Goal: Task Accomplishment & Management: Complete application form

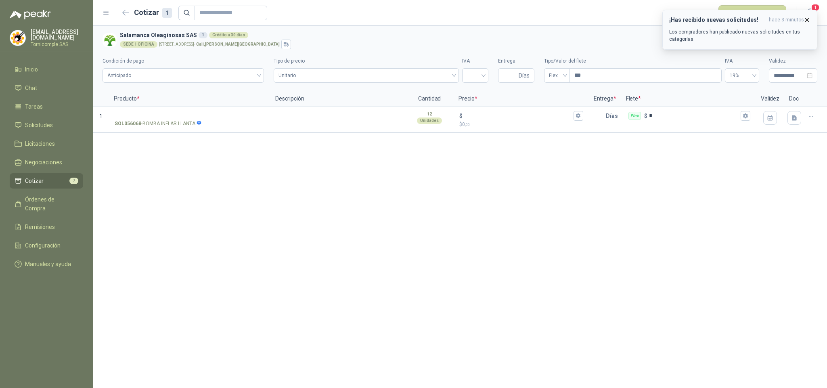
click at [809, 21] on icon "button" at bounding box center [807, 20] width 7 height 7
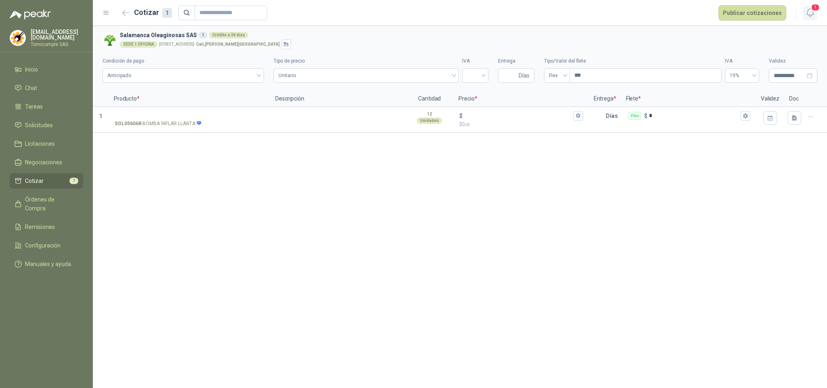
click at [809, 17] on icon "button" at bounding box center [810, 13] width 10 height 10
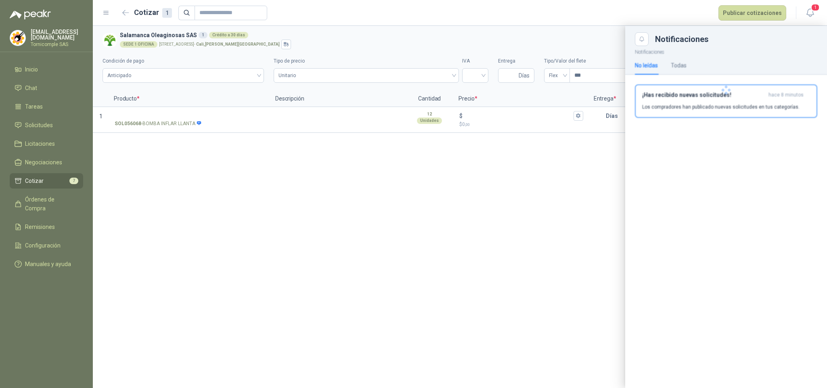
click at [705, 110] on div at bounding box center [726, 90] width 202 height 88
click at [705, 109] on div at bounding box center [726, 90] width 202 height 88
click at [704, 104] on p "Los compradores han publicado nuevas solicitudes en tus categorías." at bounding box center [720, 106] width 157 height 7
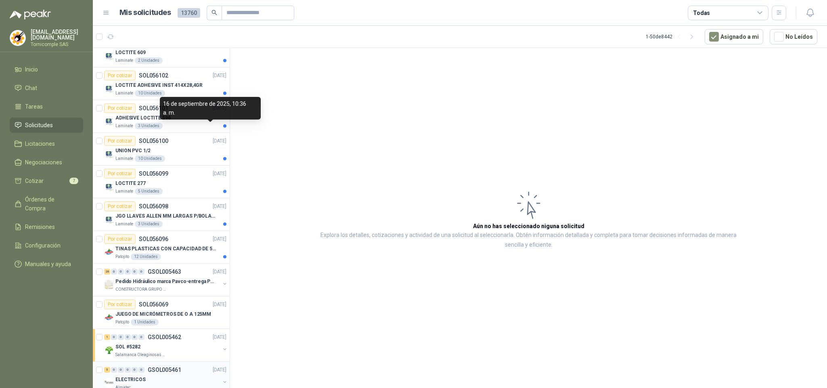
scroll to position [303, 0]
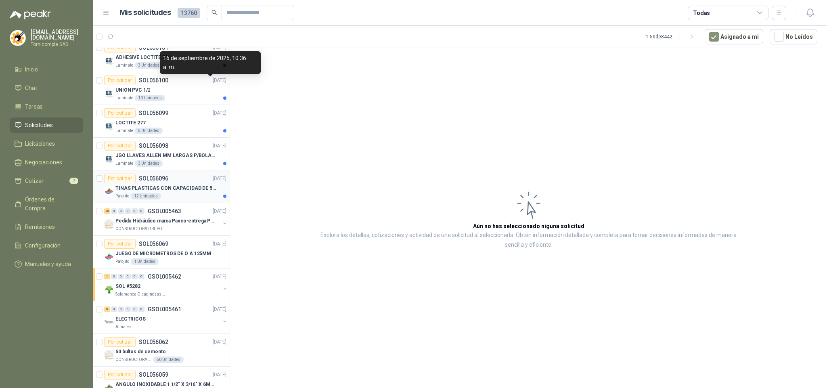
click at [191, 192] on p "TINAS PLASTICAS CON CAPACIDAD DE 50 KG" at bounding box center [165, 188] width 101 height 8
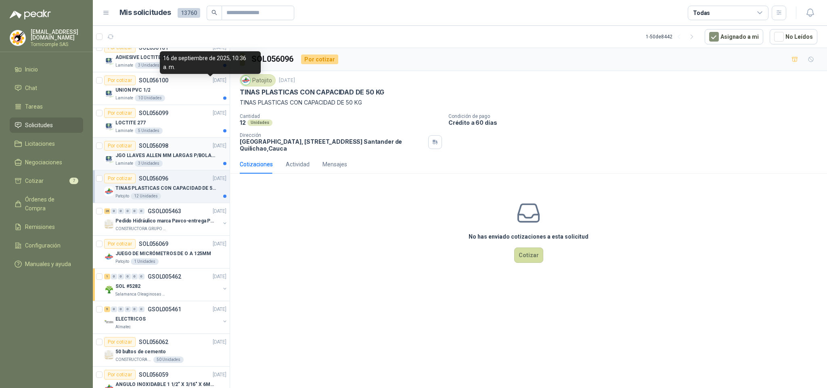
click at [194, 156] on p "JGO LLAVES ALLEN MM LARGAS P/BOLA 4996 U" at bounding box center [165, 156] width 101 height 8
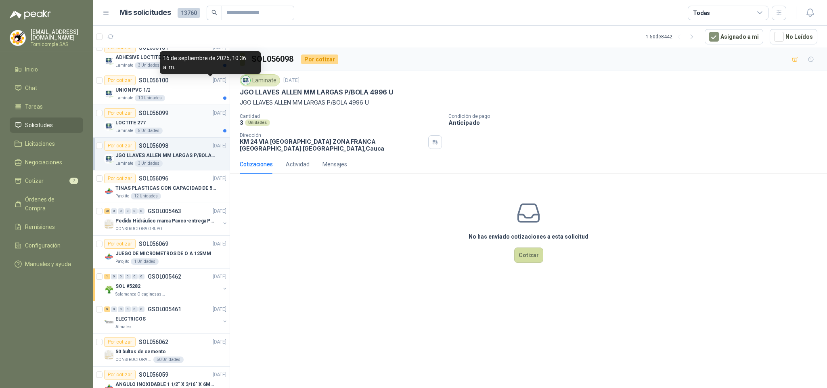
click at [188, 128] on div "LOCTITE 277" at bounding box center [170, 123] width 111 height 10
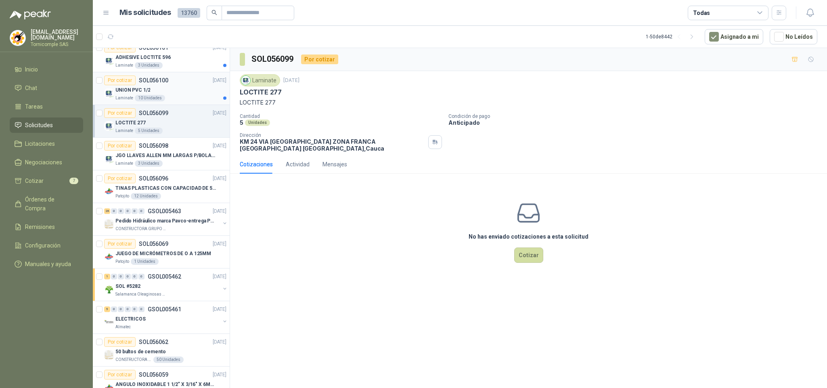
click at [172, 97] on div "Laminate 10 Unidades" at bounding box center [170, 98] width 111 height 6
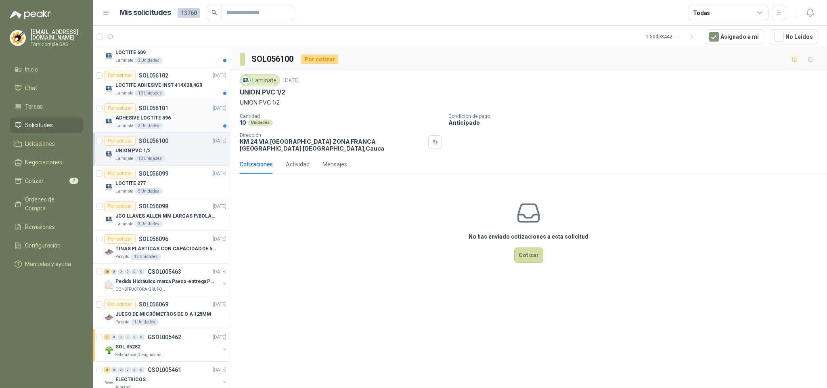
drag, startPoint x: 160, startPoint y: 136, endPoint x: 159, endPoint y: 131, distance: 4.6
click at [160, 135] on article "Por cotizar SOL056100 [DATE] UNION PVC 1/2 Laminate 10 Unidades" at bounding box center [161, 149] width 137 height 33
click at [158, 125] on div "3 Unidades" at bounding box center [149, 126] width 28 height 6
click at [158, 86] on p "LOCTITE ADHESIVE INST 414X28,4GR" at bounding box center [158, 86] width 87 height 8
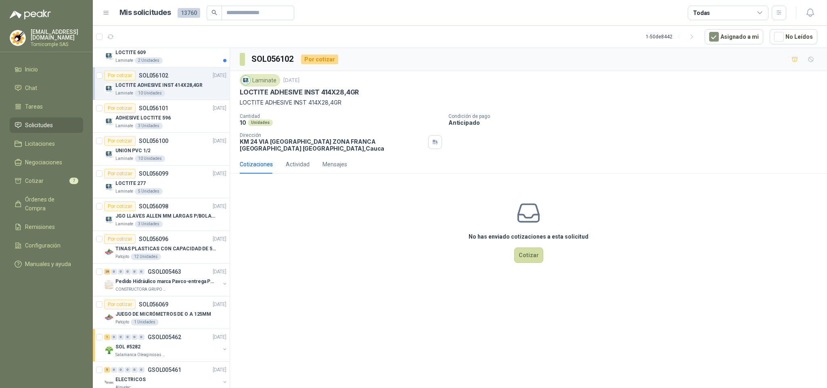
scroll to position [182, 0]
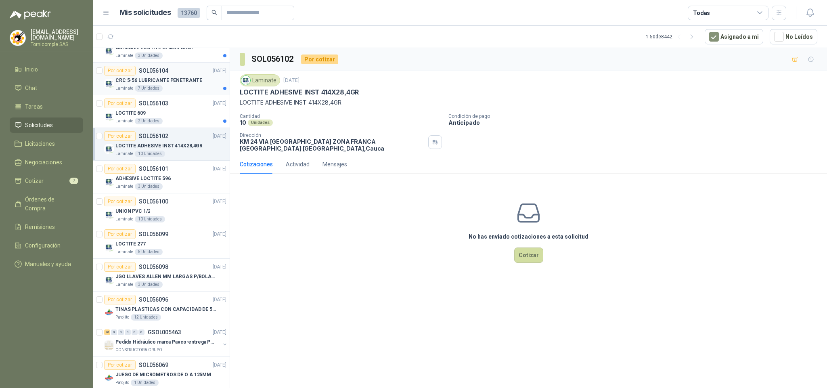
click at [159, 86] on div "Laminate 7 Unidades" at bounding box center [170, 88] width 111 height 6
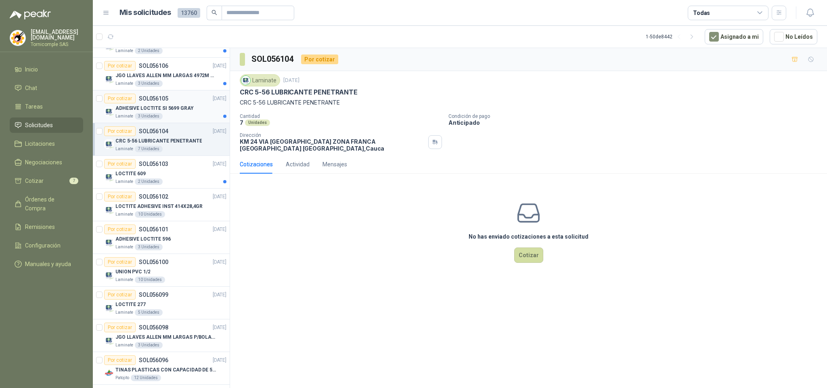
click at [160, 103] on div "Por cotizar SOL056105" at bounding box center [136, 99] width 64 height 10
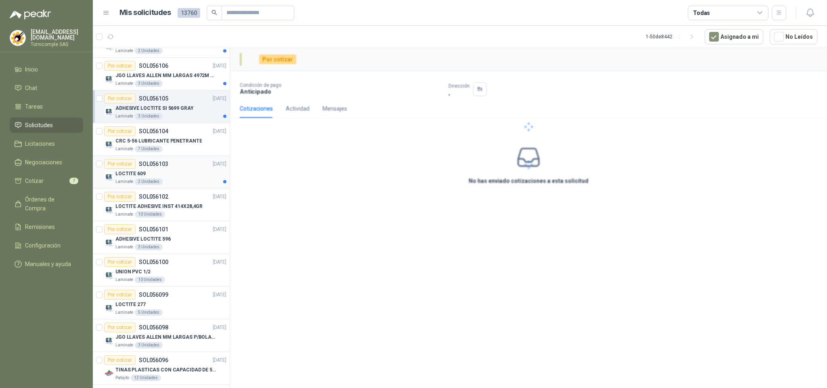
click at [165, 178] on div "LOCTITE 609" at bounding box center [170, 174] width 111 height 10
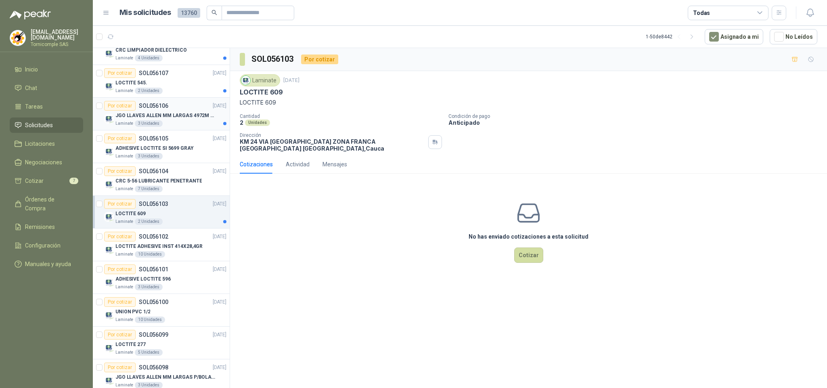
scroll to position [61, 0]
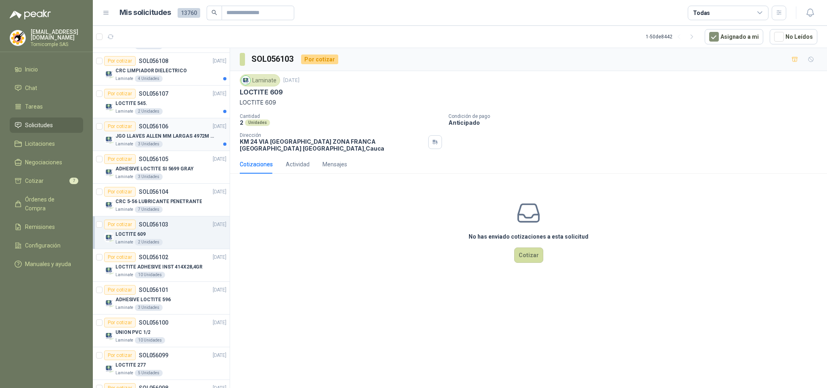
click at [172, 136] on p "JGO LLAVES ALLEN MM LARGAS 4972M URREA" at bounding box center [165, 136] width 101 height 8
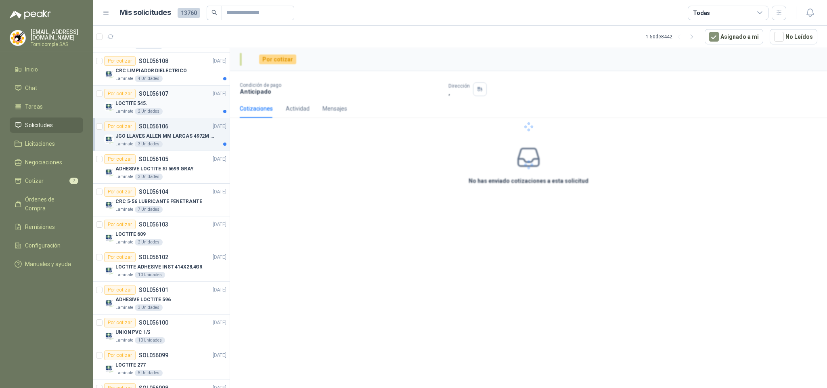
click at [176, 105] on div "LOCTITE 545." at bounding box center [170, 103] width 111 height 10
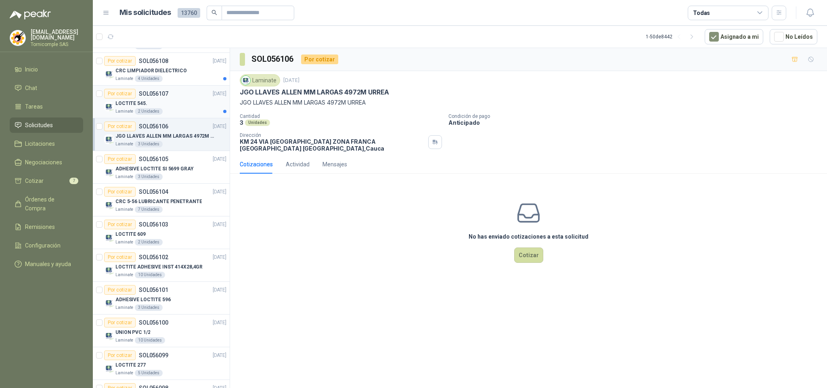
scroll to position [21, 0]
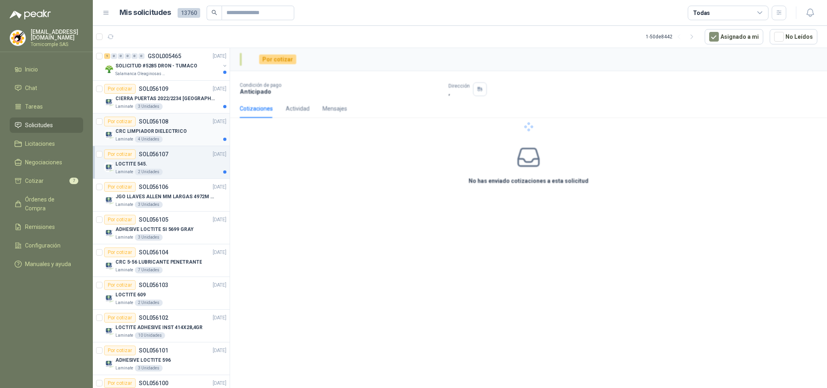
click at [176, 128] on p "CRC LIMPIADOR DIELECTRICO" at bounding box center [150, 132] width 71 height 8
click at [168, 101] on p "CIERRA PUERTAS 2022/2234 [GEOGRAPHIC_DATA]" at bounding box center [165, 99] width 101 height 8
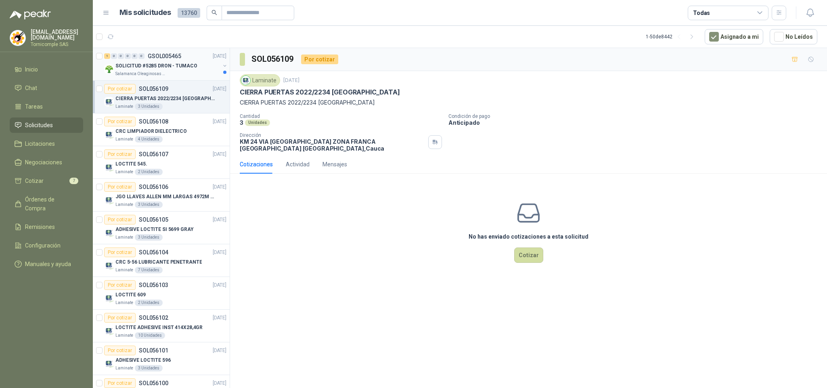
click at [182, 80] on div "1 0 0 0 0 0 GSOL005465 [DATE] SOLICITUD #5285 DRON - TUMACO Salamanca Oleaginos…" at bounding box center [161, 64] width 137 height 33
click at [182, 70] on div "SOLICITUD #5285 DRON - TUMACO" at bounding box center [167, 66] width 105 height 10
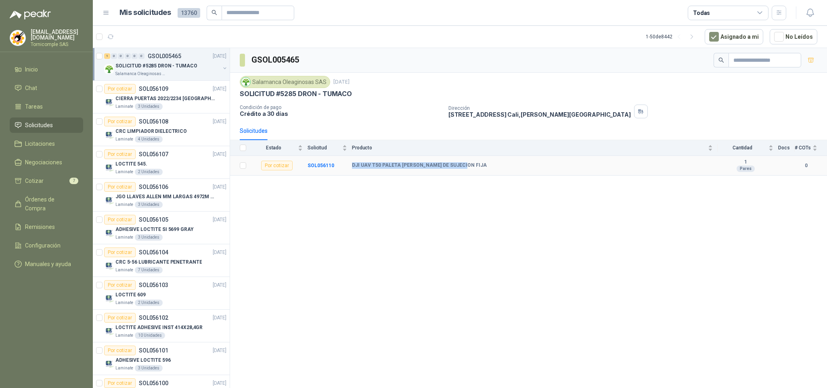
drag, startPoint x: 349, startPoint y: 171, endPoint x: 487, endPoint y: 161, distance: 138.4
click at [487, 161] on tr "Por cotizar SOL056110 DJI UAV T50 PALETA [PERSON_NAME] DE SUJECION FIJA 1 Pares…" at bounding box center [528, 166] width 597 height 20
click at [456, 260] on div "GSOL005465 Salamanca Oleaginosas SAS [DATE] SOLICITUD #5285 DRON - TUMACO Condi…" at bounding box center [528, 219] width 597 height 343
drag, startPoint x: 27, startPoint y: 118, endPoint x: 30, endPoint y: 101, distance: 17.7
click at [27, 117] on link "Solicitudes" at bounding box center [46, 124] width 73 height 15
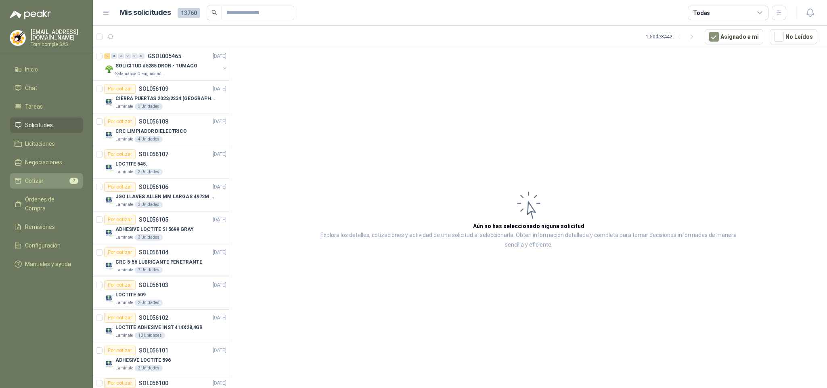
click at [64, 184] on link "Cotizar 7" at bounding box center [46, 180] width 73 height 15
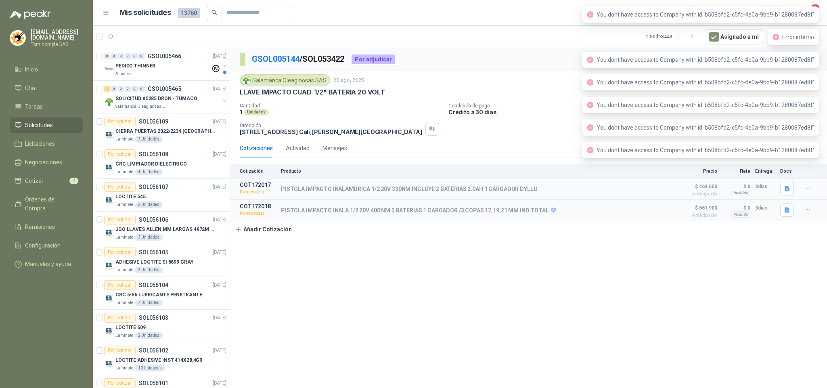
click at [824, 9] on header "Mis solicitudes 13760 Todas 2" at bounding box center [460, 13] width 734 height 26
click at [821, 9] on header "Mis solicitudes 13760 Todas 2" at bounding box center [460, 13] width 734 height 26
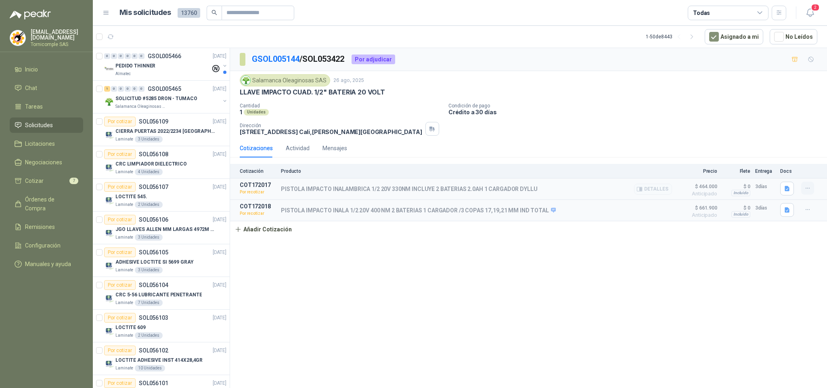
click at [807, 189] on button "button" at bounding box center [807, 188] width 13 height 13
click at [798, 170] on button "Re-cotizar" at bounding box center [791, 171] width 65 height 13
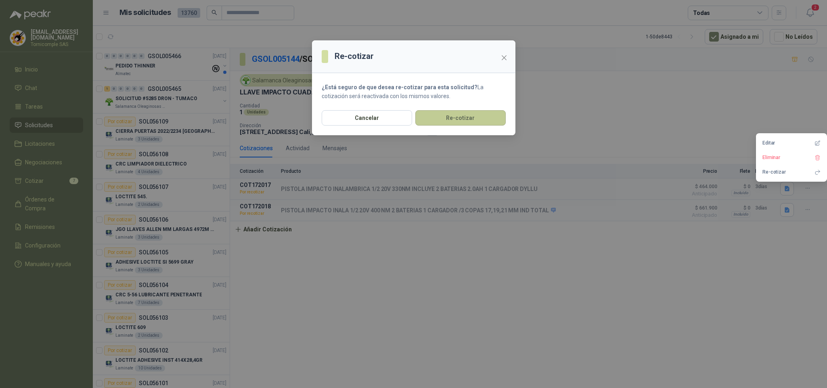
click at [448, 113] on button "Re-cotizar" at bounding box center [460, 117] width 90 height 15
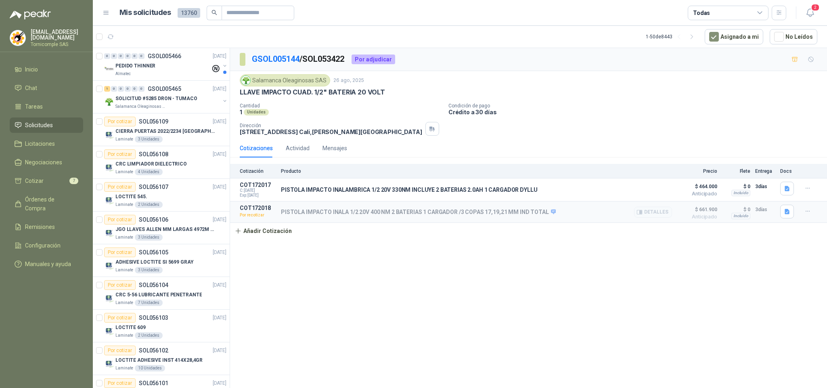
click at [798, 213] on article "COT172018 Por recotizar PISTOLA IMPACTO INALA 1/2 20V 400 NM 2 BATERIAS 1 CARGA…" at bounding box center [528, 211] width 597 height 21
click at [808, 212] on icon "button" at bounding box center [808, 211] width 4 height 0
click at [786, 201] on button "Re-cotizar" at bounding box center [791, 195] width 65 height 13
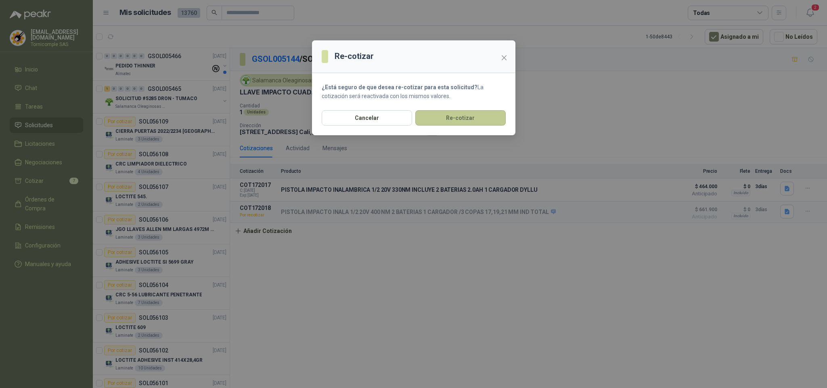
click at [453, 122] on button "Re-cotizar" at bounding box center [460, 117] width 90 height 15
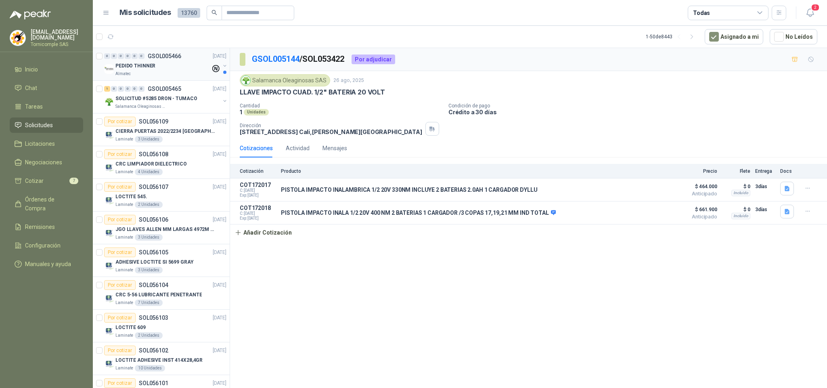
click at [198, 68] on div "PEDIDO THINNER" at bounding box center [162, 66] width 95 height 10
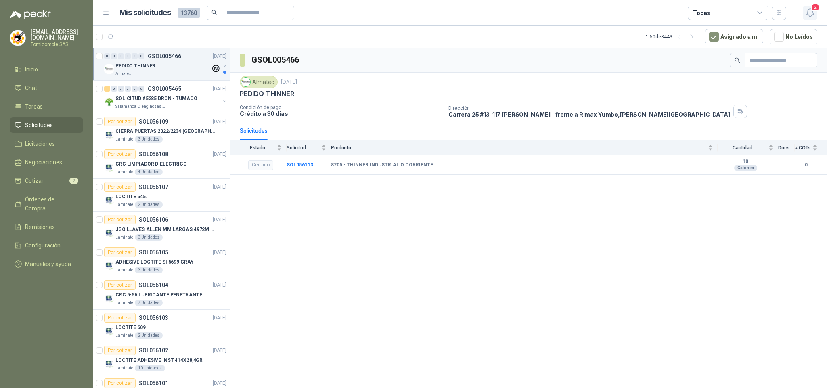
click at [812, 15] on icon "button" at bounding box center [810, 13] width 10 height 10
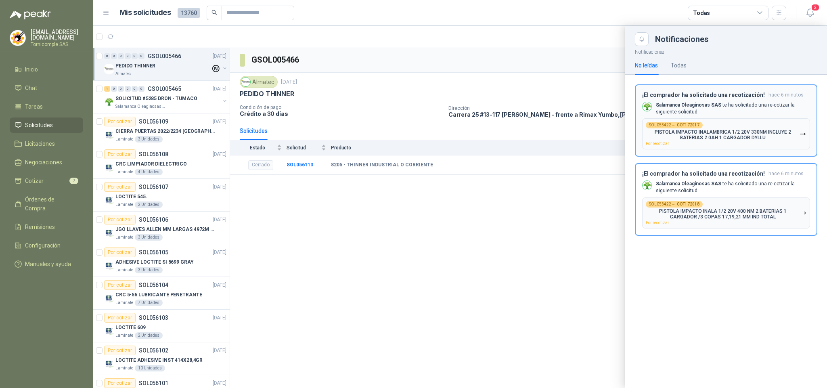
click at [768, 117] on div "¡El comprador ha solicitado una recotización! hace 6 minutos Salamanca Oleagino…" at bounding box center [726, 121] width 168 height 58
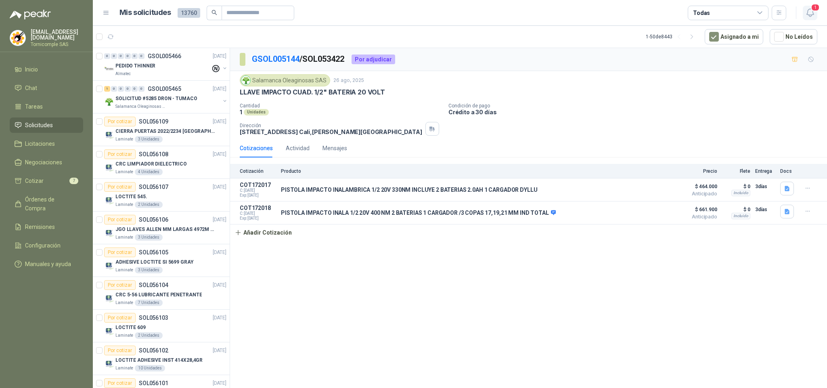
click at [805, 13] on icon "button" at bounding box center [810, 13] width 10 height 10
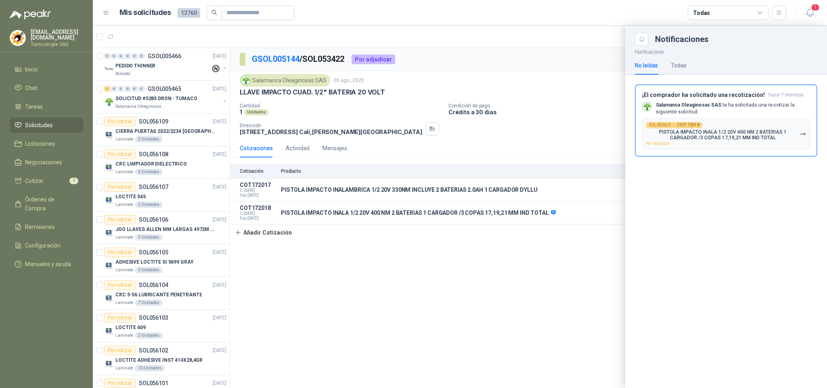
click at [760, 102] on p "Salamanca Oleaginosas SAS te ha solicitado una re-cotizar la siguiente solicitu…" at bounding box center [733, 109] width 154 height 14
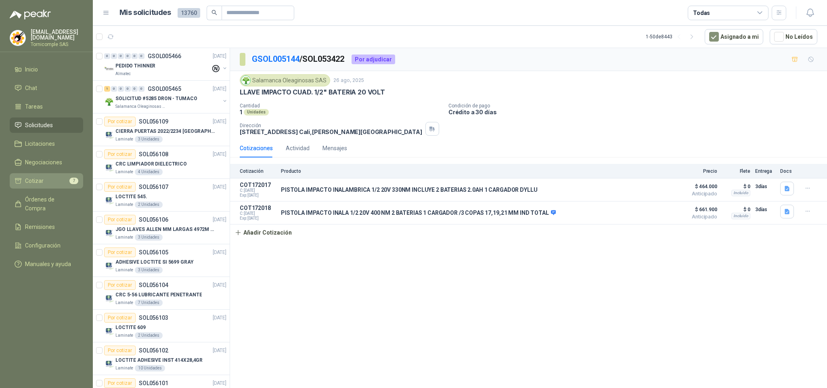
click at [64, 182] on li "Cotizar 7" at bounding box center [47, 180] width 64 height 9
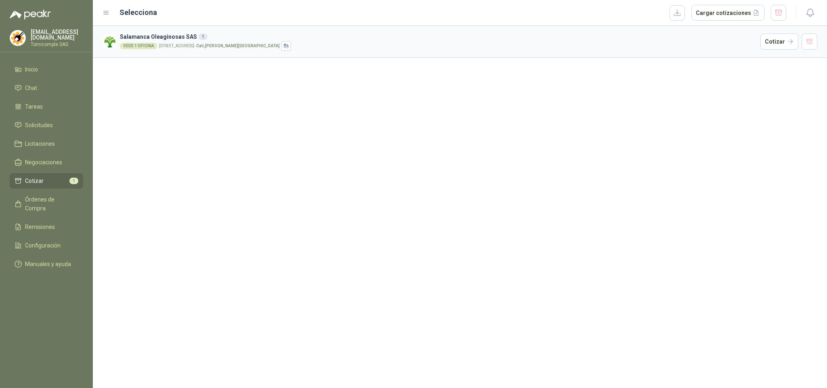
click at [757, 44] on div "SEDE 1 OFICINA CALLE 4 No.27 -79 - Cali , Valle del Cauca" at bounding box center [438, 46] width 637 height 10
click at [771, 40] on button "Cotizar" at bounding box center [779, 42] width 38 height 16
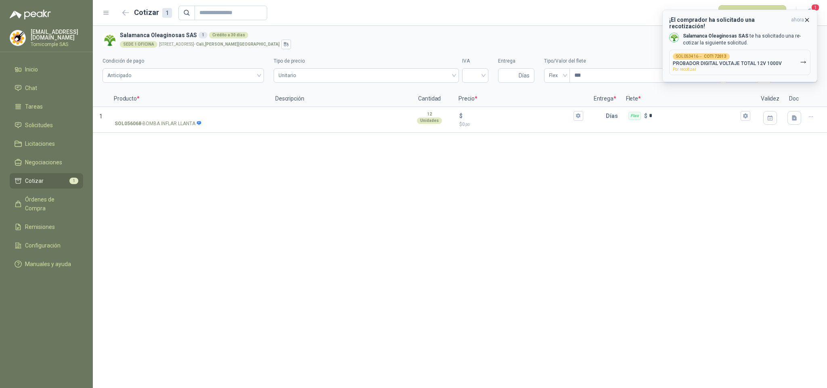
click at [714, 61] on p "PROBADOR DIGITAL VOLTAJE TOTAL 12V 1000V" at bounding box center [727, 64] width 109 height 6
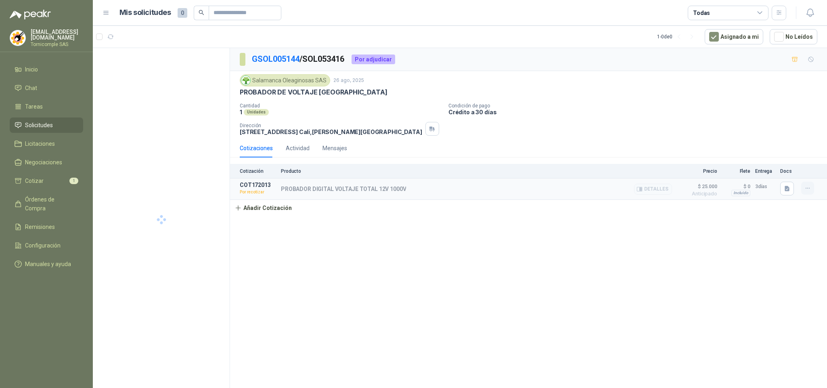
click at [804, 187] on icon "button" at bounding box center [807, 188] width 7 height 7
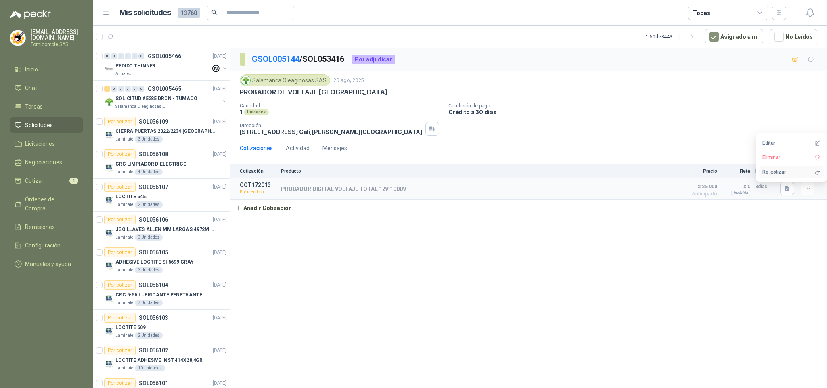
click at [798, 172] on button "Re-cotizar" at bounding box center [791, 171] width 65 height 13
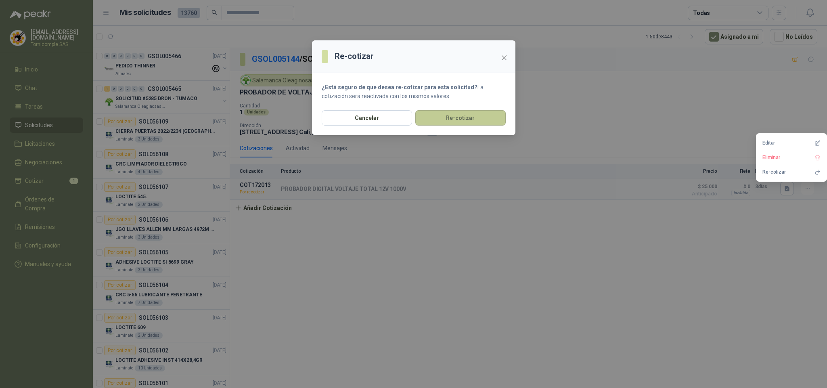
click at [477, 119] on button "Re-cotizar" at bounding box center [460, 117] width 90 height 15
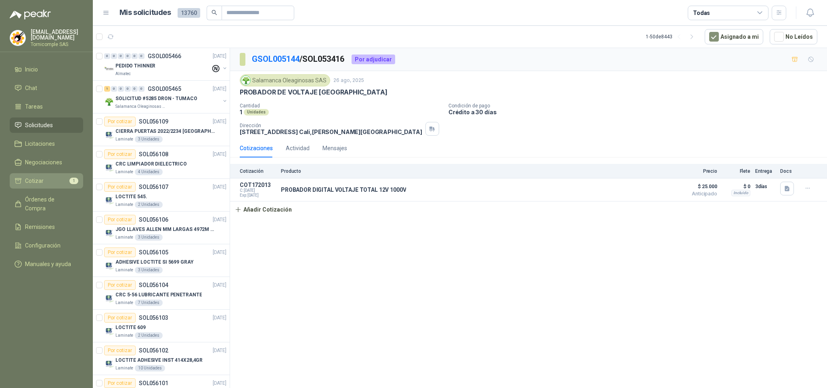
click at [36, 178] on span "Cotizar" at bounding box center [34, 180] width 19 height 9
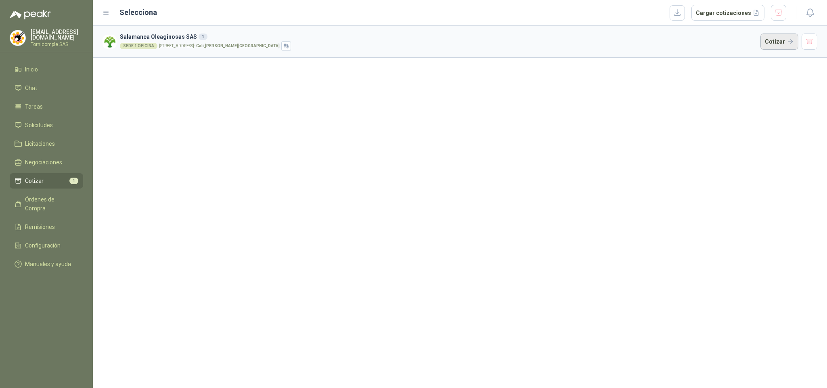
click at [785, 44] on button "Cotizar" at bounding box center [779, 42] width 38 height 16
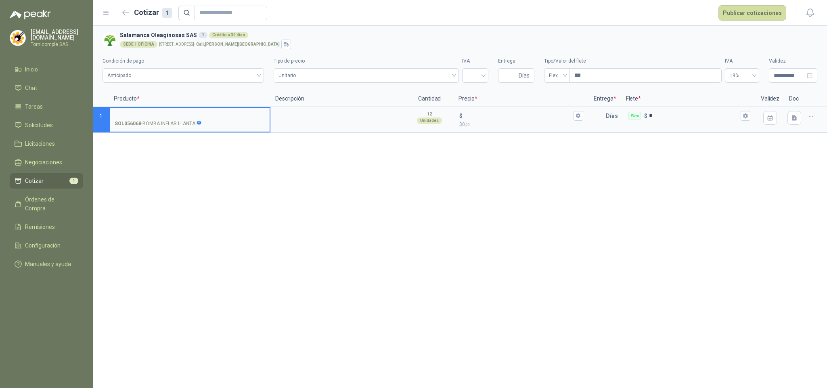
click at [54, 173] on link "Cotizar 1" at bounding box center [46, 180] width 73 height 15
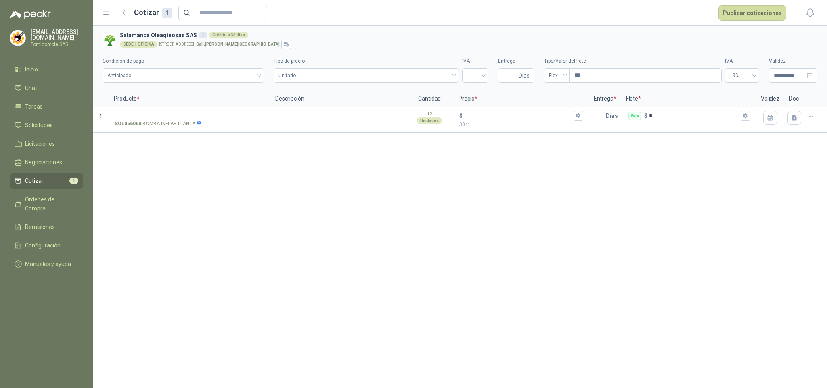
click at [54, 173] on link "Cotizar 1" at bounding box center [46, 180] width 73 height 15
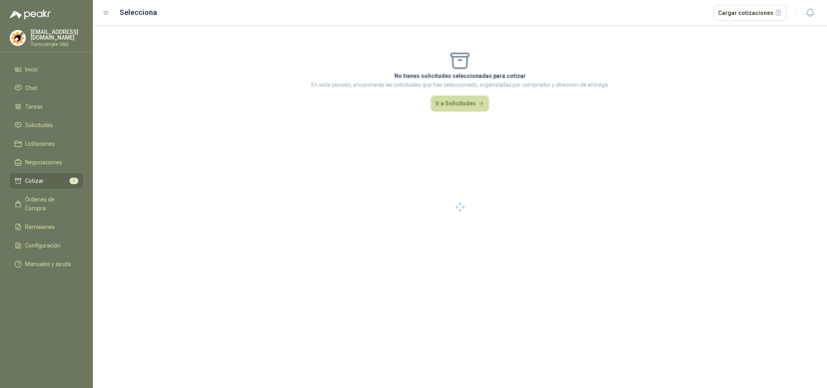
click at [54, 173] on link "Cotizar 1" at bounding box center [46, 180] width 73 height 15
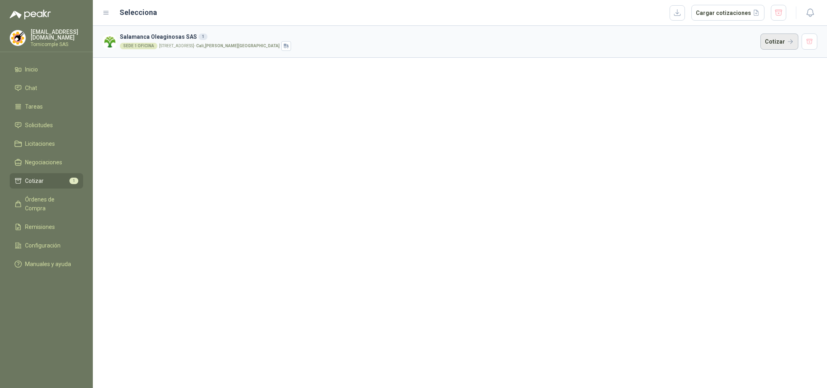
click at [792, 36] on button "Cotizar" at bounding box center [779, 42] width 38 height 16
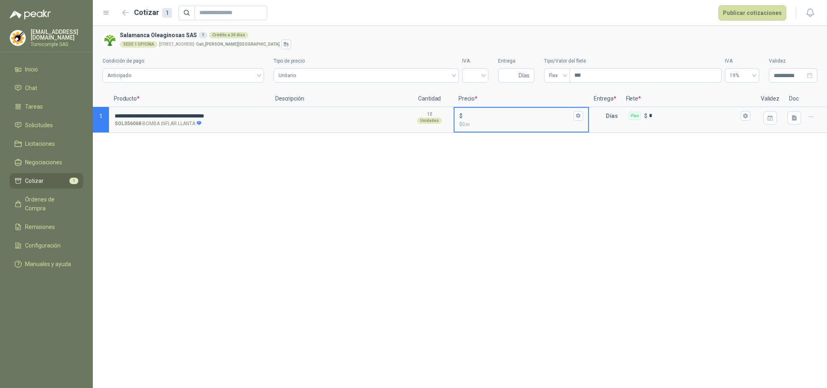
click at [482, 113] on input "$ $ 0 ,00" at bounding box center [517, 116] width 107 height 6
click at [423, 81] on span "Unitario" at bounding box center [367, 75] width 176 height 12
type input "******"
click at [425, 115] on div "12 Unidades" at bounding box center [429, 117] width 47 height 19
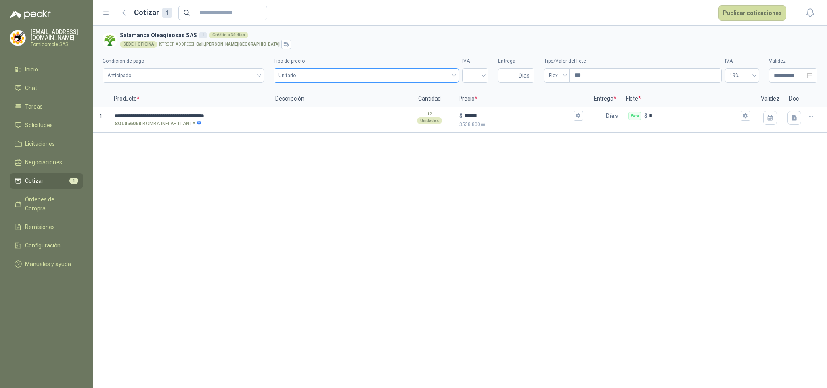
click at [441, 73] on span "Unitario" at bounding box center [367, 75] width 176 height 12
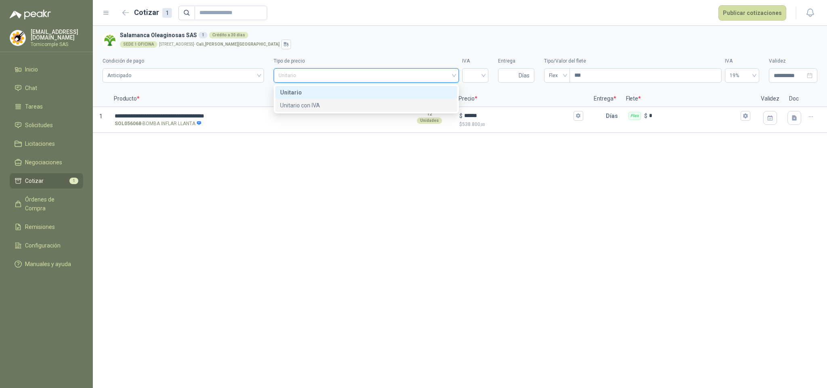
click at [424, 109] on div "Unitario con IVA" at bounding box center [366, 105] width 173 height 9
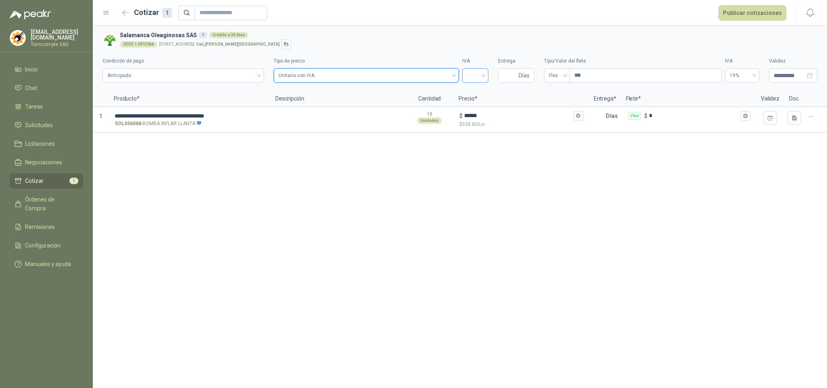
click at [471, 73] on input "search" at bounding box center [475, 75] width 17 height 12
click at [481, 86] on div "19%" at bounding box center [475, 92] width 23 height 13
click at [513, 78] on input "Entrega" at bounding box center [510, 76] width 14 height 14
type input "*"
click at [549, 76] on span "Flex" at bounding box center [557, 75] width 16 height 12
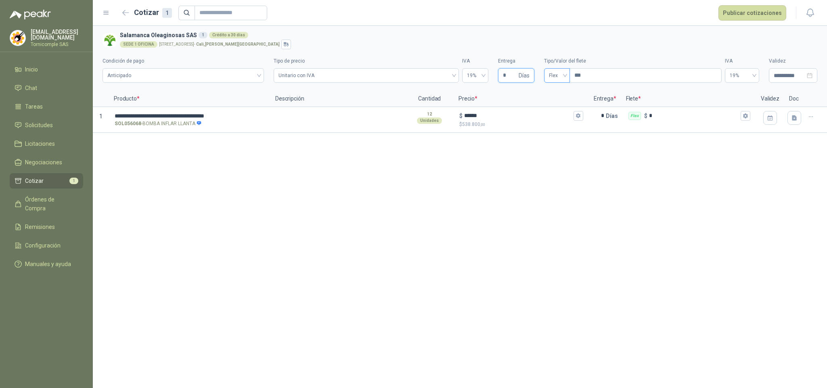
type input "*"
click at [562, 102] on div "Incluido" at bounding box center [557, 105] width 13 height 9
click at [797, 117] on icon "button" at bounding box center [794, 118] width 7 height 7
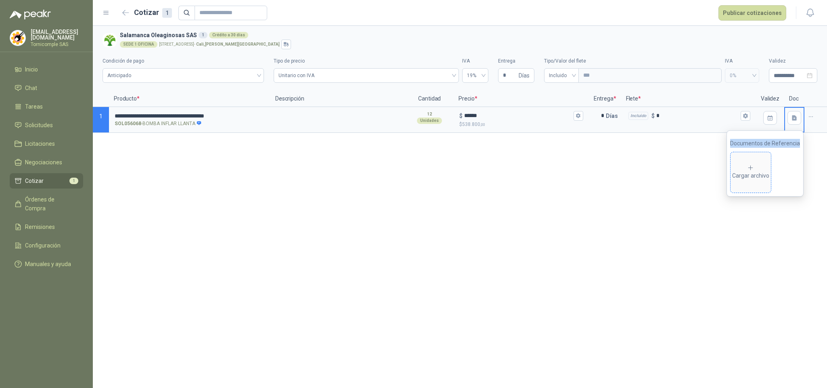
click at [745, 166] on div "Cargar archivo" at bounding box center [750, 172] width 37 height 16
click at [675, 189] on div "**********" at bounding box center [460, 207] width 734 height 362
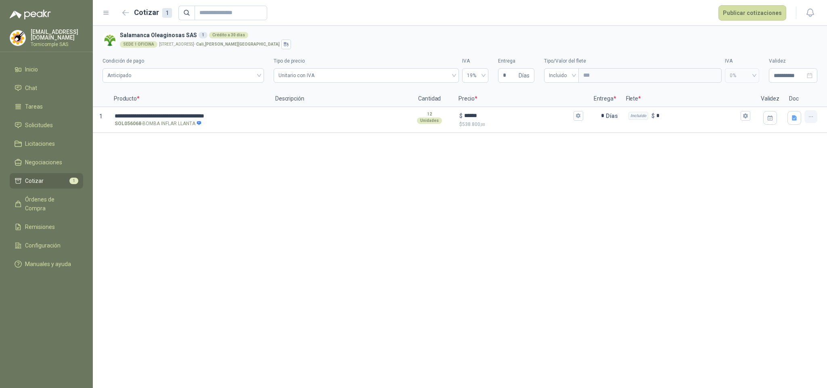
click at [813, 116] on icon "button" at bounding box center [811, 116] width 7 height 7
click at [797, 86] on button "Nueva cotización" at bounding box center [782, 84] width 61 height 13
drag, startPoint x: 372, startPoint y: 266, endPoint x: 279, endPoint y: 213, distance: 107.7
click at [371, 265] on div "**********" at bounding box center [460, 207] width 734 height 362
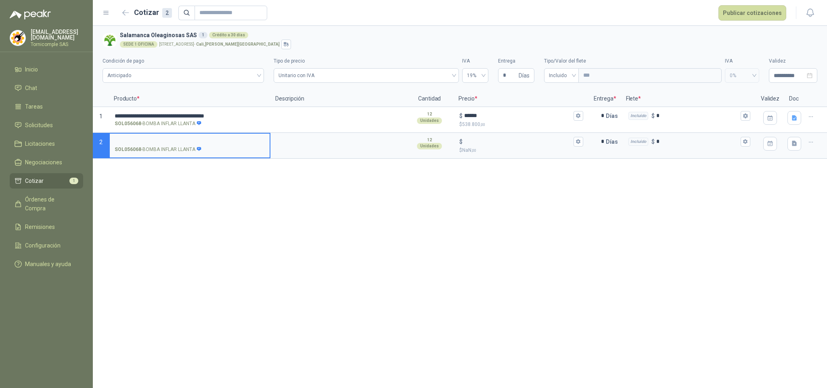
drag, startPoint x: 186, startPoint y: 135, endPoint x: 158, endPoint y: 137, distance: 28.0
click at [158, 139] on input "SOL056068 - BOMBA INFLAR LLANTA" at bounding box center [190, 142] width 150 height 6
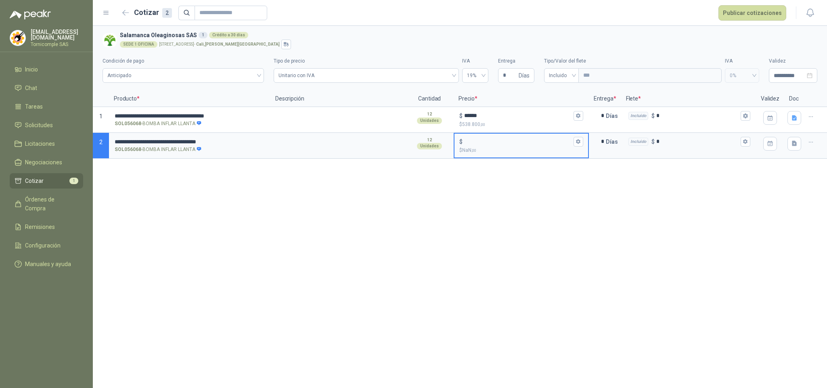
drag, startPoint x: 475, startPoint y: 145, endPoint x: 384, endPoint y: 60, distance: 125.1
click at [475, 144] on input "$ $ NaN ,00" at bounding box center [517, 141] width 107 height 6
type input "******"
click at [790, 149] on button "button" at bounding box center [794, 144] width 14 height 14
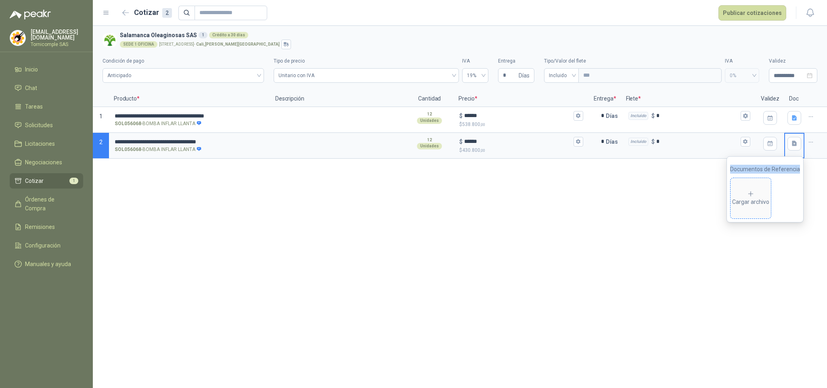
click at [748, 192] on div "Cargar archivo" at bounding box center [750, 198] width 37 height 16
click at [744, 17] on button "Publicar cotizaciones" at bounding box center [752, 12] width 68 height 15
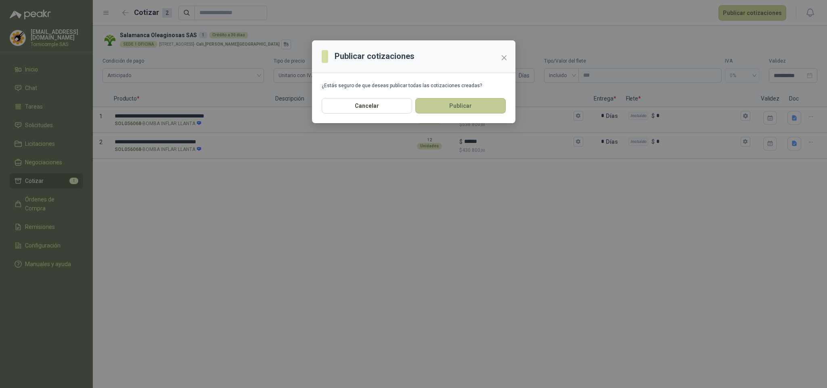
click at [439, 107] on button "Publicar" at bounding box center [460, 105] width 90 height 15
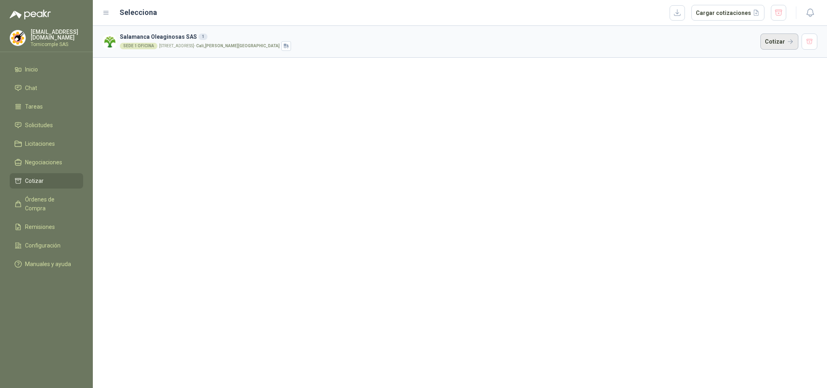
click at [771, 39] on button "Cotizar" at bounding box center [779, 42] width 38 height 16
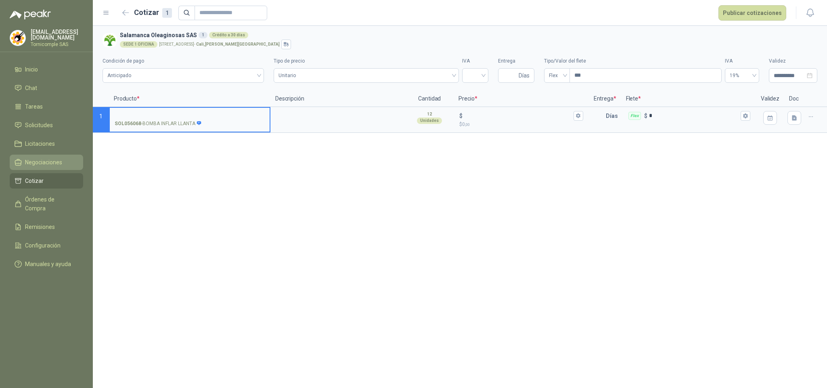
click at [41, 155] on link "Negociaciones" at bounding box center [46, 162] width 73 height 15
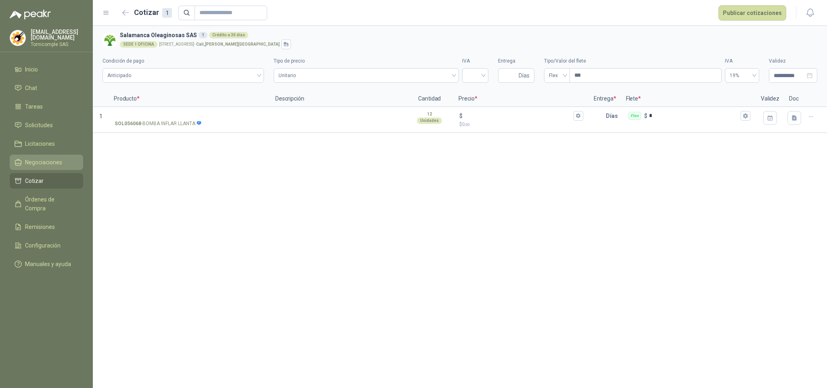
click at [41, 155] on link "Negociaciones" at bounding box center [46, 162] width 73 height 15
click at [41, 169] on ul "Inicio Chat Tareas Solicitudes Licitaciones Negociaciones Cotizar Órdenes de Co…" at bounding box center [46, 168] width 93 height 213
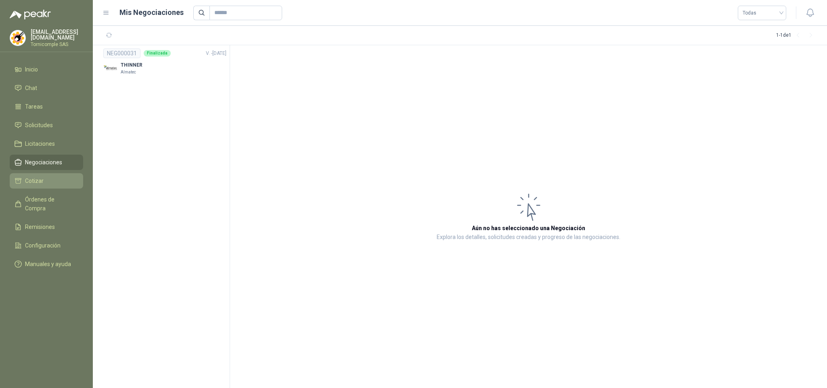
click at [41, 182] on span "Cotizar" at bounding box center [34, 180] width 19 height 9
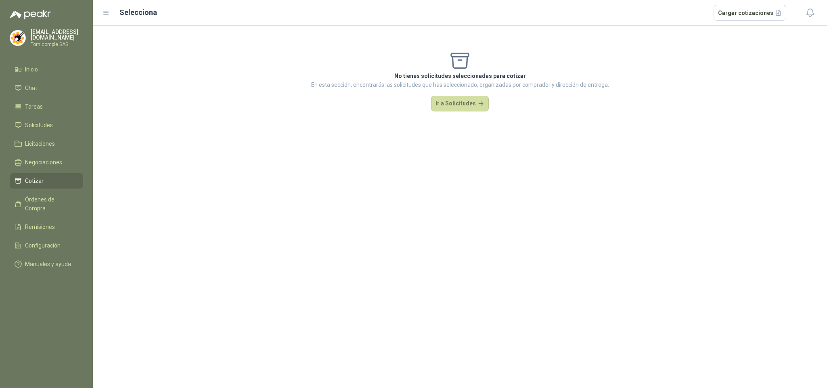
click at [58, 115] on ul "Inicio Chat Tareas Solicitudes Licitaciones Negociaciones Cotizar Órdenes de Co…" at bounding box center [46, 168] width 93 height 213
click at [46, 160] on span "Negociaciones" at bounding box center [43, 162] width 37 height 9
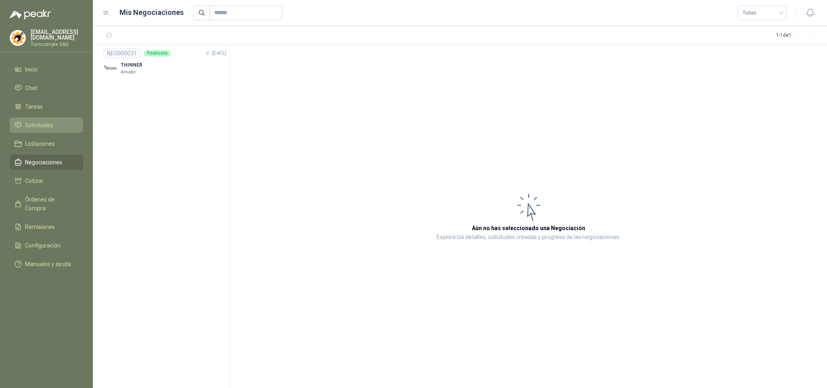
click at [51, 124] on span "Solicitudes" at bounding box center [39, 125] width 28 height 9
